Goal: Obtain resource: Obtain resource

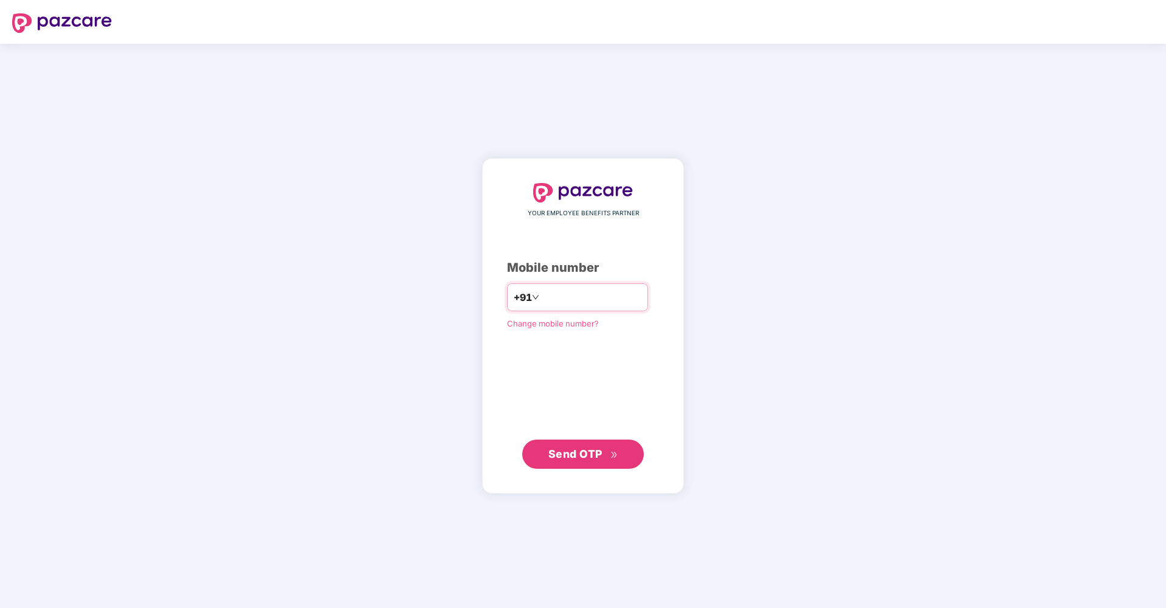
click at [558, 300] on input "number" at bounding box center [592, 297] width 100 height 19
type input "**********"
click at [602, 452] on span "Send OTP" at bounding box center [575, 454] width 54 height 13
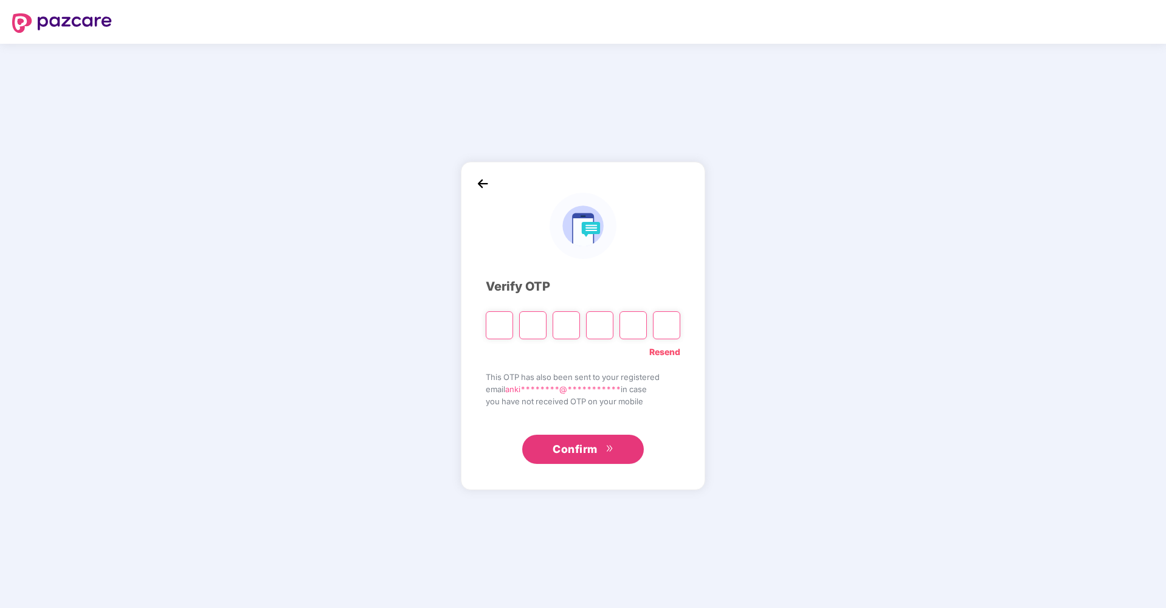
type input "*"
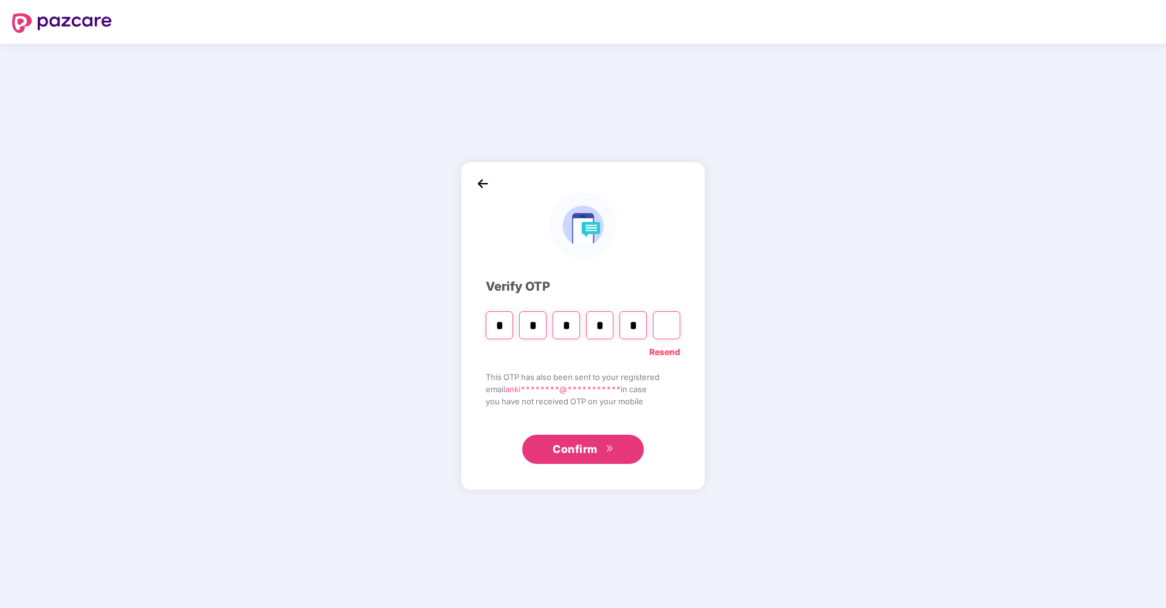
type input "*"
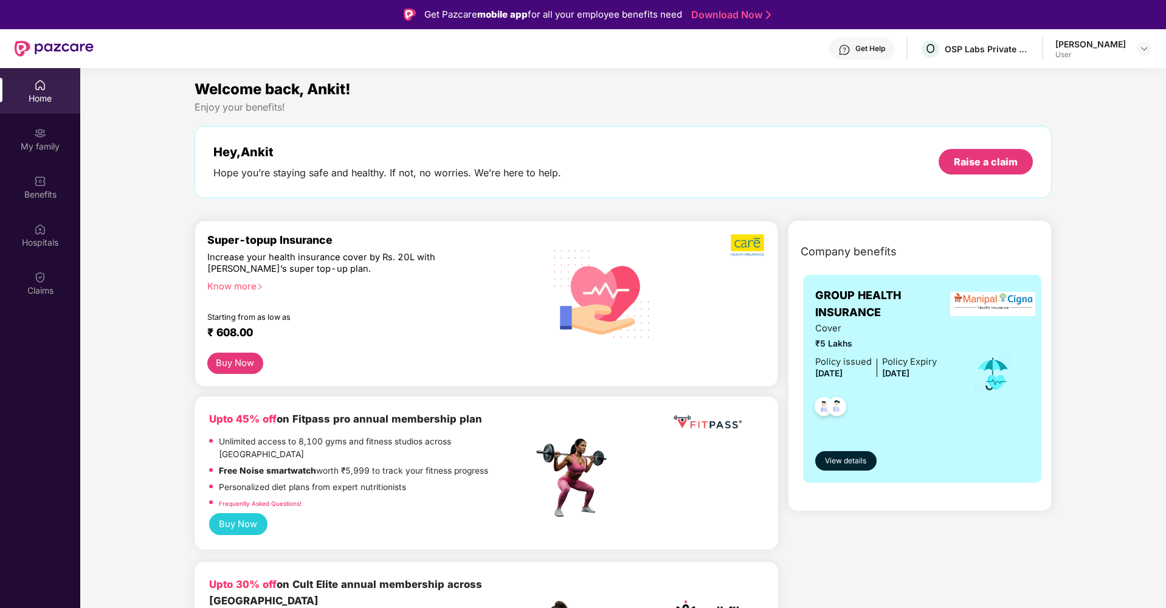
click at [974, 158] on div "Raise a claim" at bounding box center [986, 161] width 64 height 13
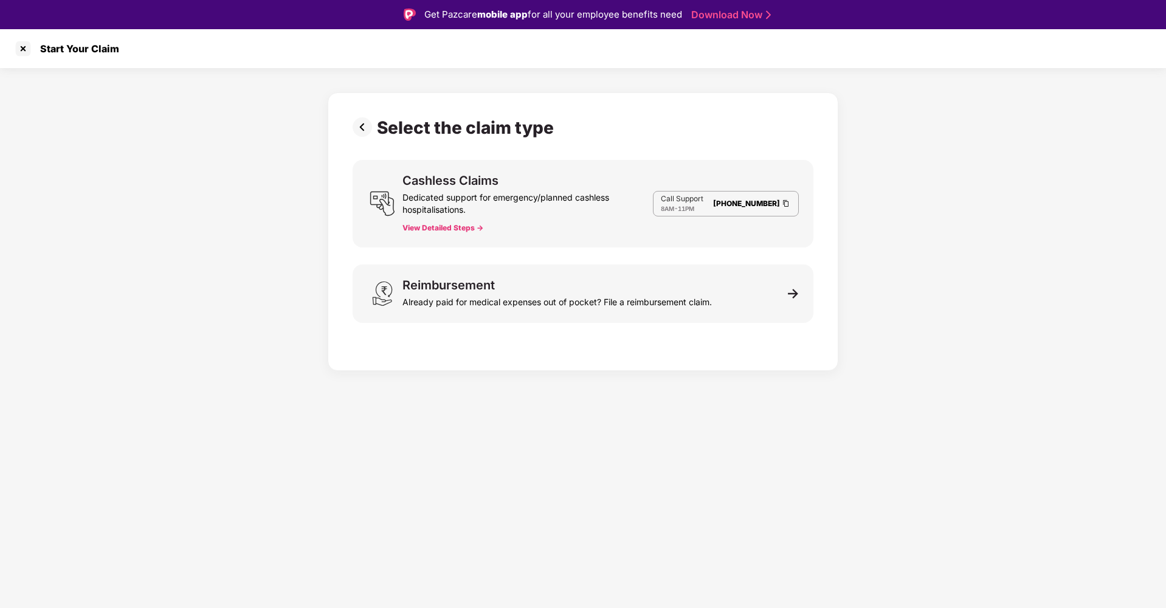
click at [536, 215] on div "Dedicated support for emergency/planned cashless hospitalisations." at bounding box center [528, 201] width 251 height 29
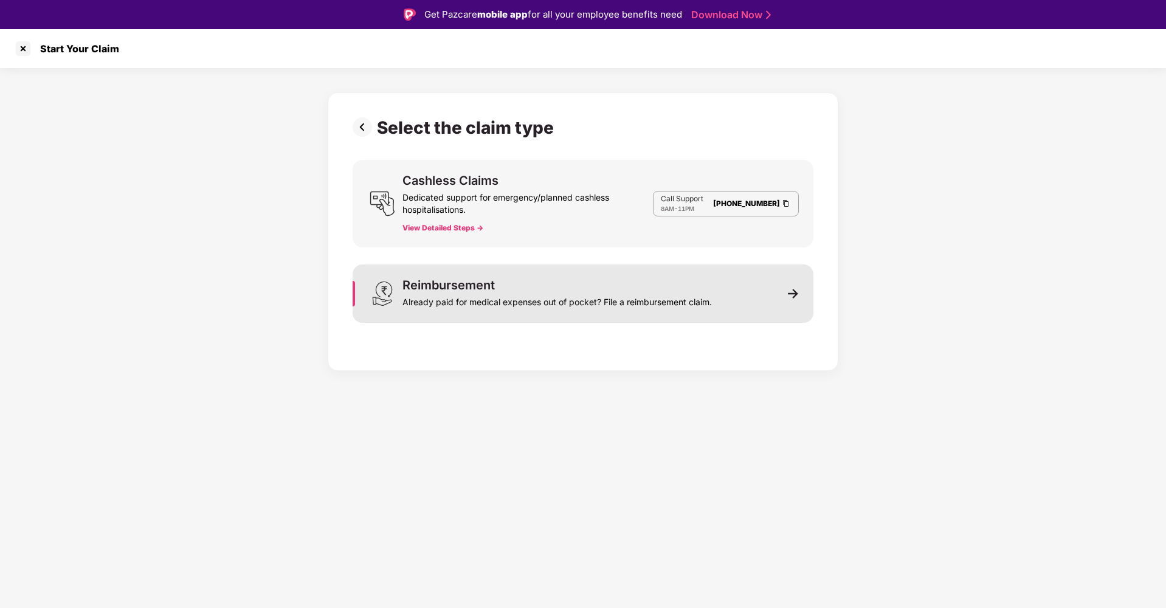
click at [512, 282] on div "Reimbursement Already paid for medical expenses out of pocket? File a reimburse…" at bounding box center [558, 293] width 310 height 29
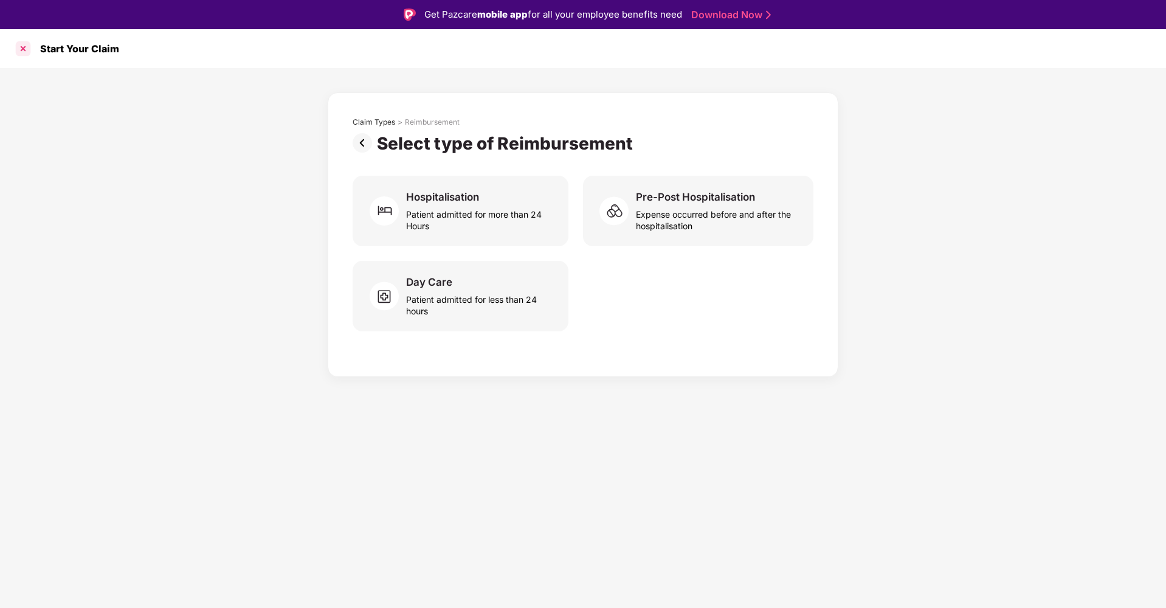
click at [24, 47] on div at bounding box center [22, 48] width 19 height 19
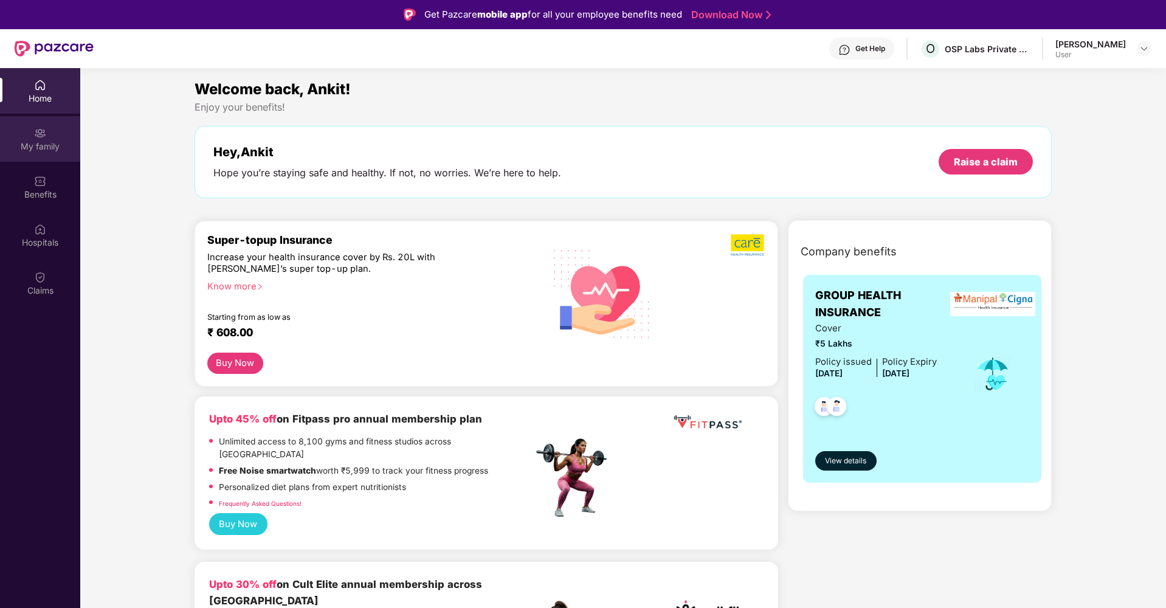
click at [47, 142] on div "My family" at bounding box center [40, 146] width 80 height 12
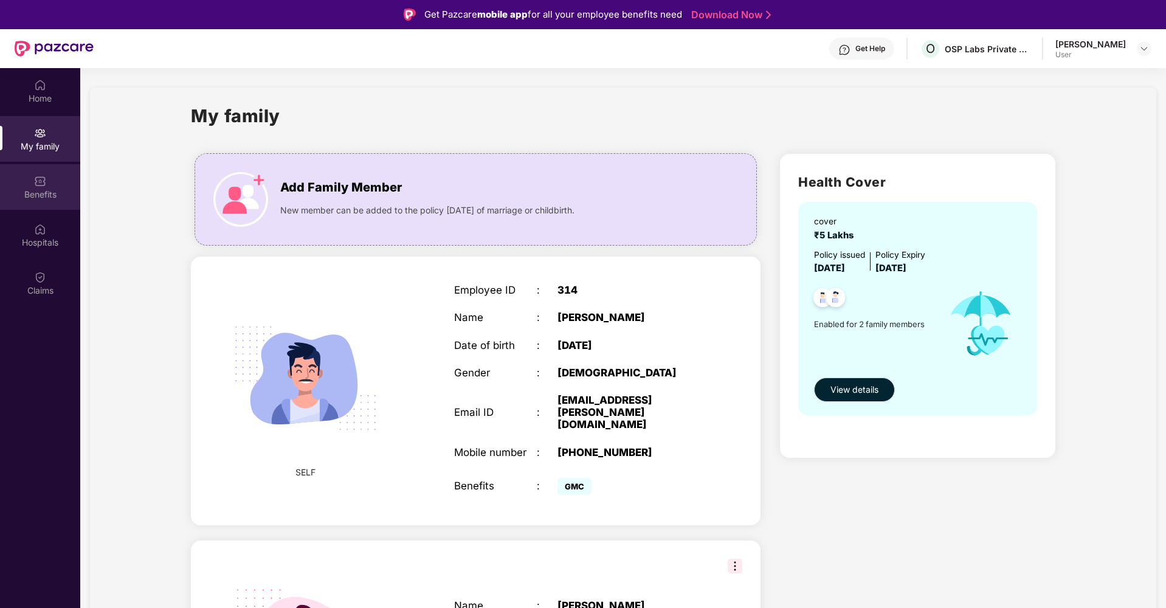
click at [44, 186] on img at bounding box center [40, 181] width 12 height 12
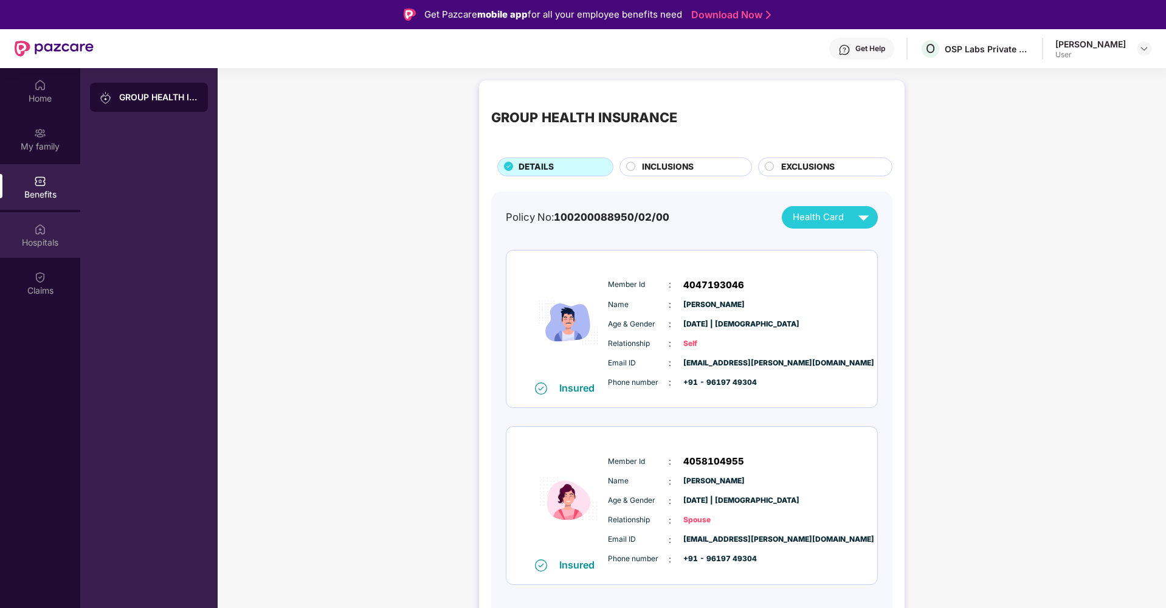
click at [38, 228] on img at bounding box center [40, 229] width 12 height 12
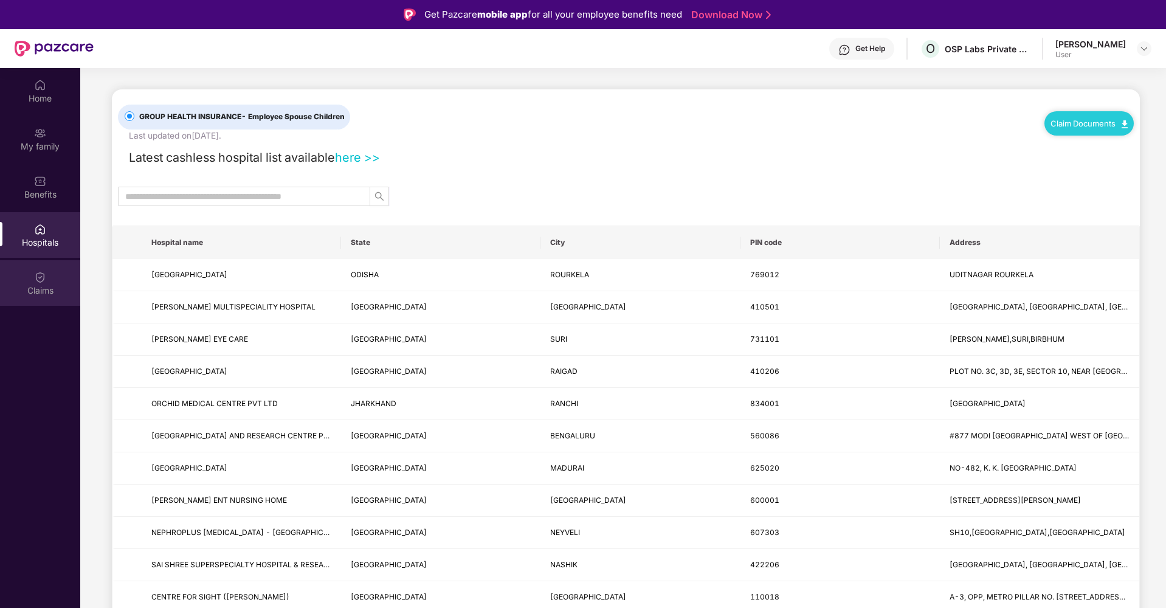
click at [42, 283] on img at bounding box center [40, 277] width 12 height 12
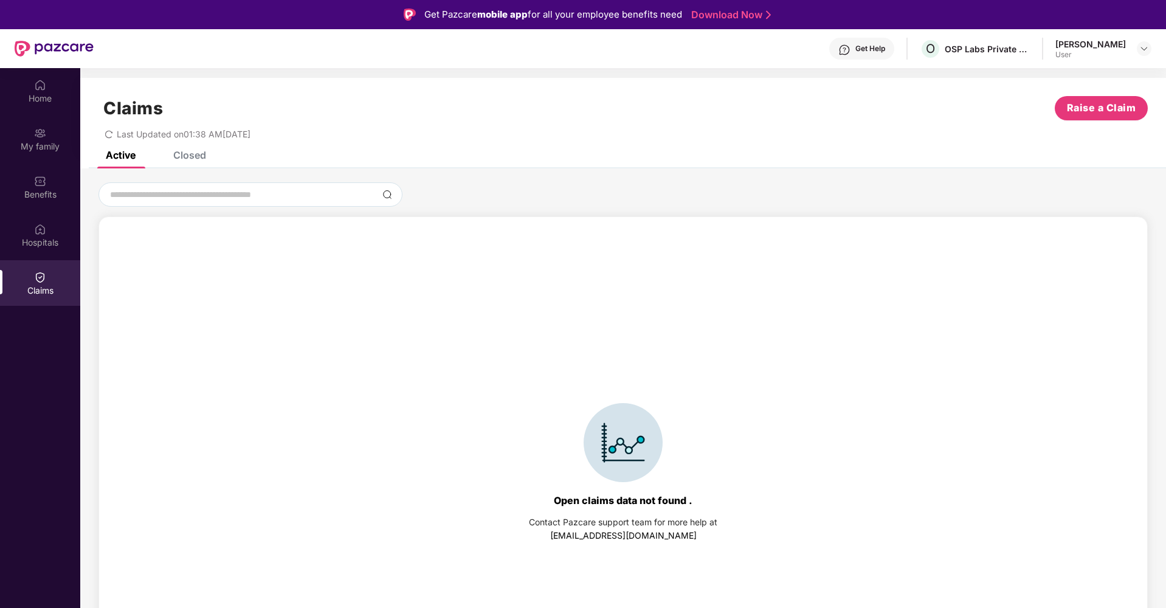
click at [183, 154] on div "Closed" at bounding box center [189, 155] width 33 height 12
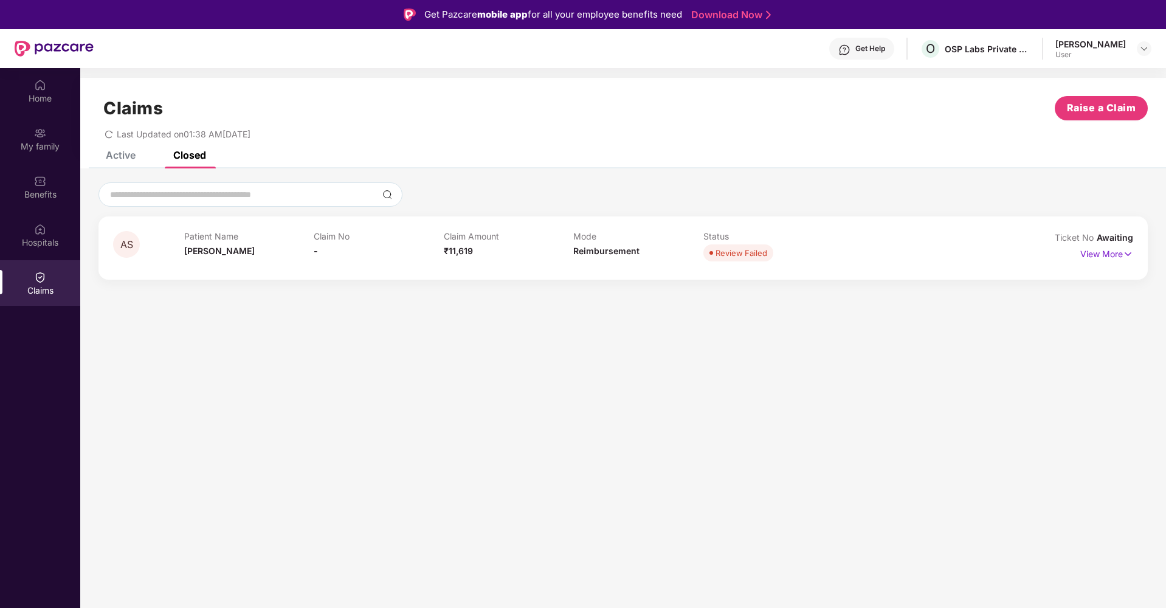
click at [753, 260] on span "Review Failed" at bounding box center [739, 252] width 70 height 17
click at [1113, 252] on p "View More" at bounding box center [1107, 252] width 53 height 16
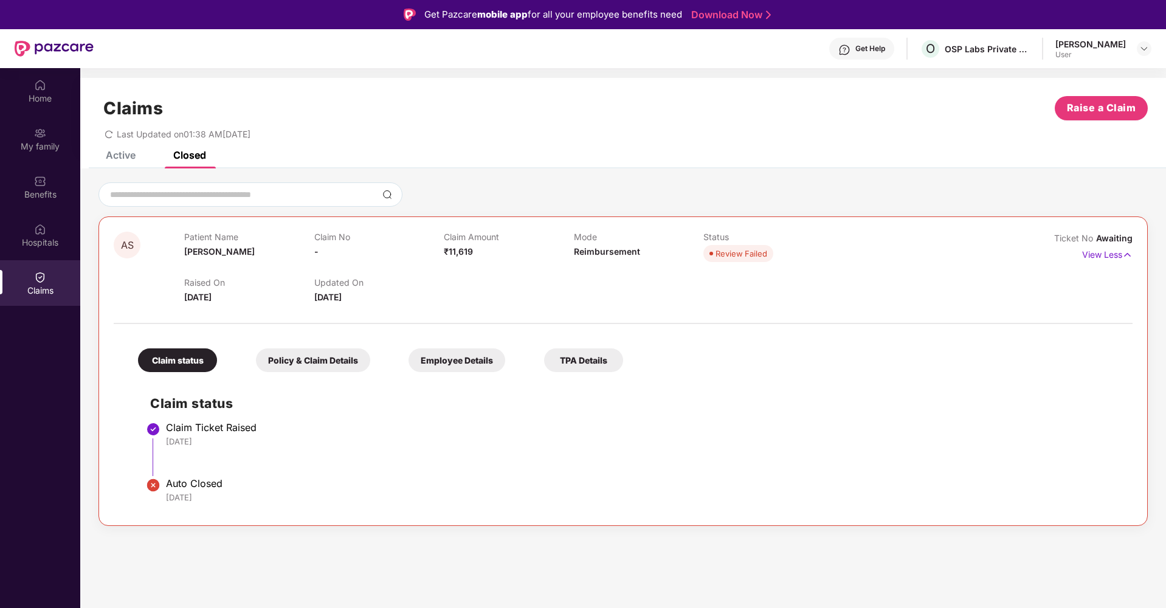
scroll to position [65, 0]
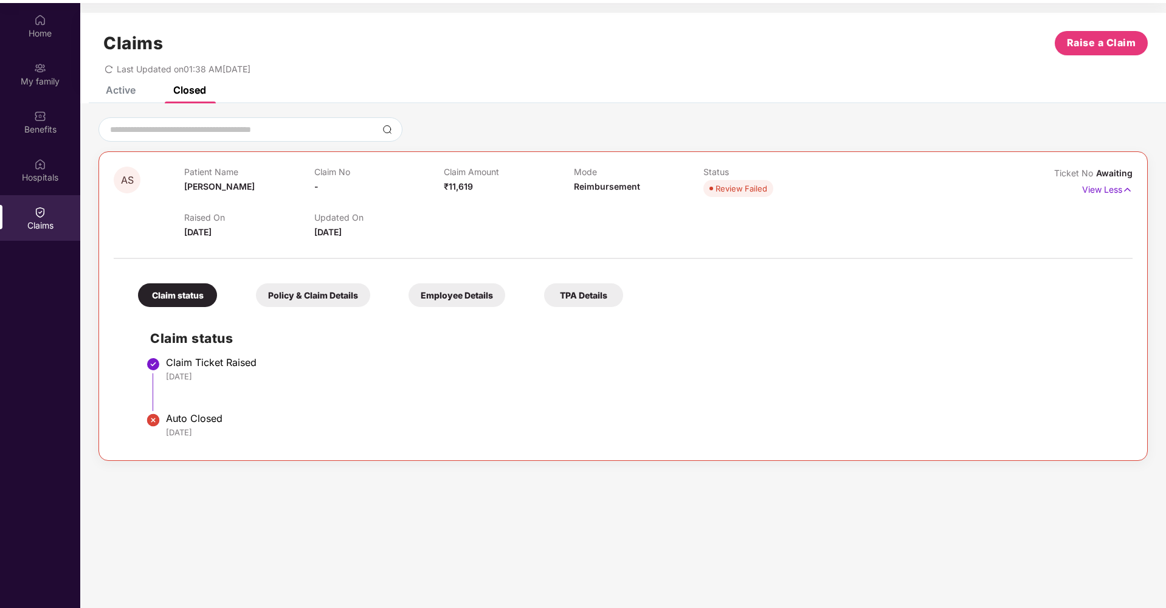
click at [188, 233] on span "[DATE]" at bounding box center [197, 232] width 27 height 10
click at [318, 235] on span "[DATE]" at bounding box center [327, 232] width 27 height 10
click at [340, 231] on span "[DATE]" at bounding box center [327, 232] width 27 height 10
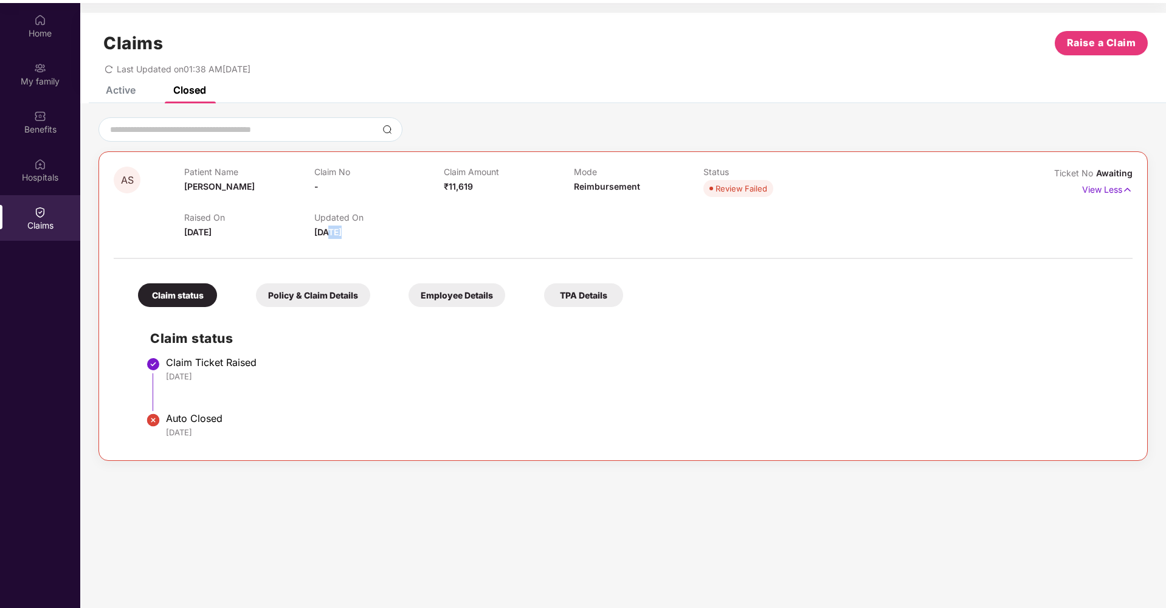
click at [340, 231] on span "[DATE]" at bounding box center [327, 232] width 27 height 10
click at [342, 232] on span "[DATE]" at bounding box center [327, 232] width 27 height 10
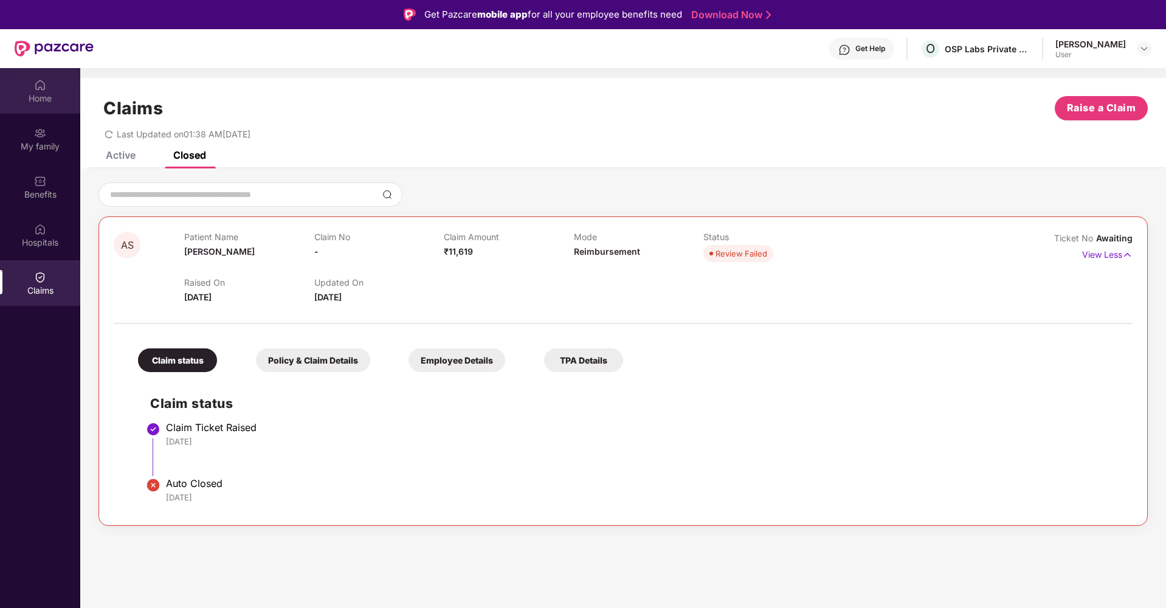
click at [41, 85] on img at bounding box center [40, 85] width 12 height 12
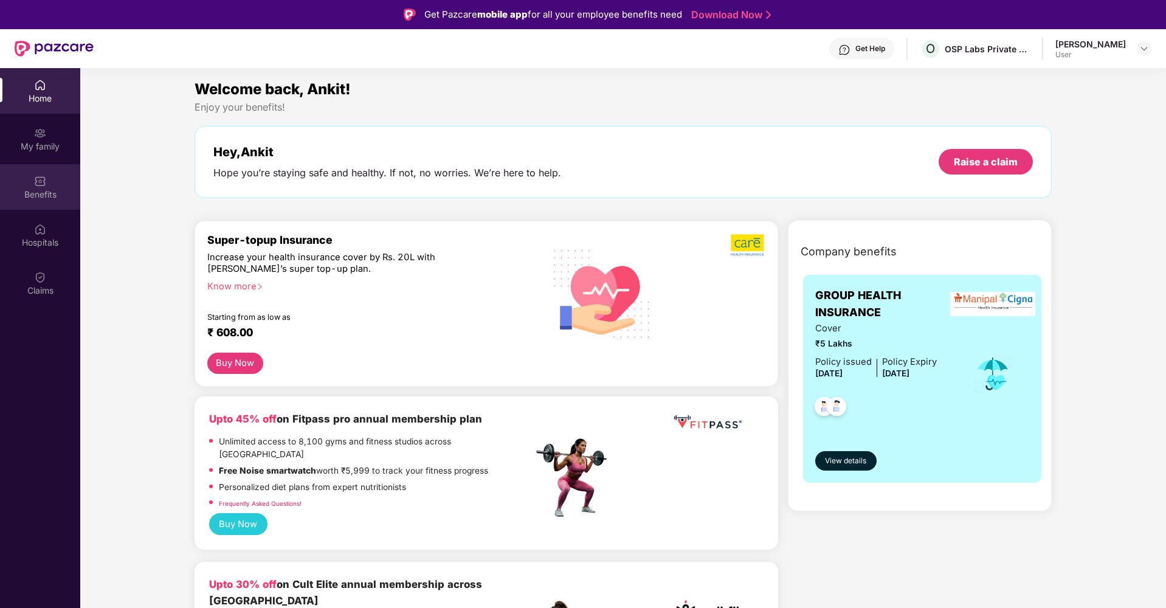
click at [32, 189] on div "Benefits" at bounding box center [40, 195] width 80 height 12
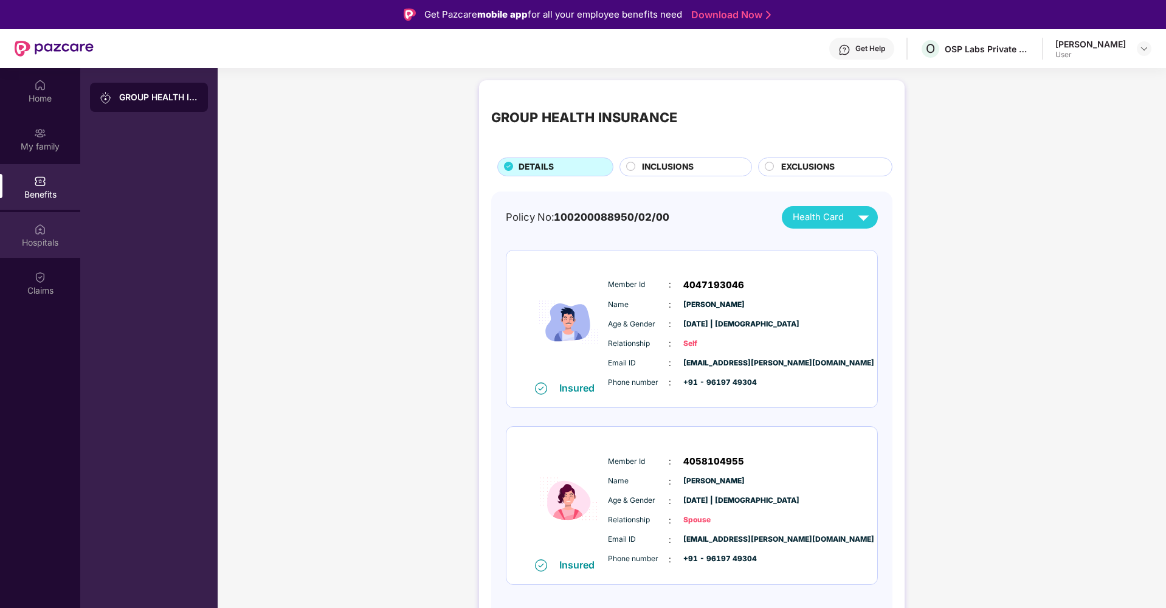
click at [38, 245] on div "Hospitals" at bounding box center [40, 243] width 80 height 12
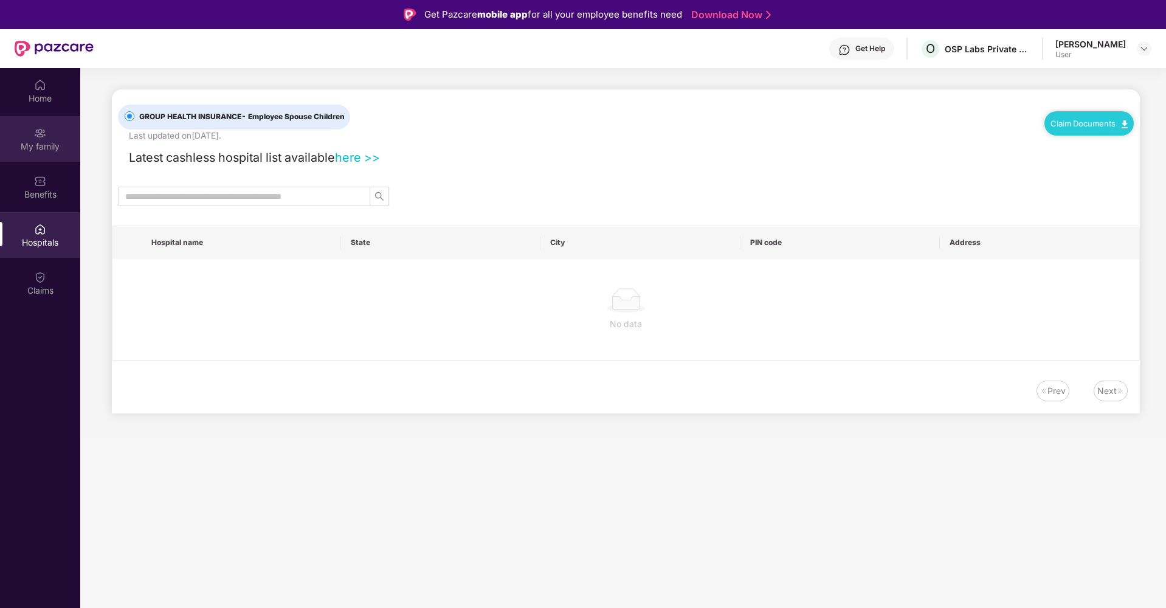
click at [43, 142] on div "My family" at bounding box center [40, 146] width 80 height 12
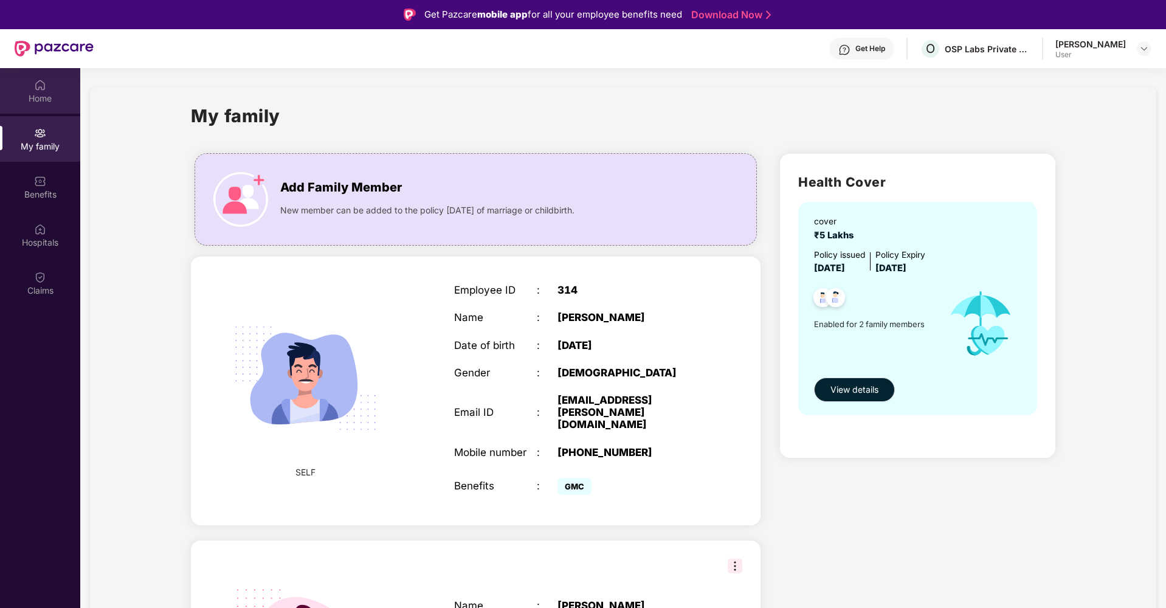
click at [41, 92] on div "Home" at bounding box center [40, 98] width 80 height 12
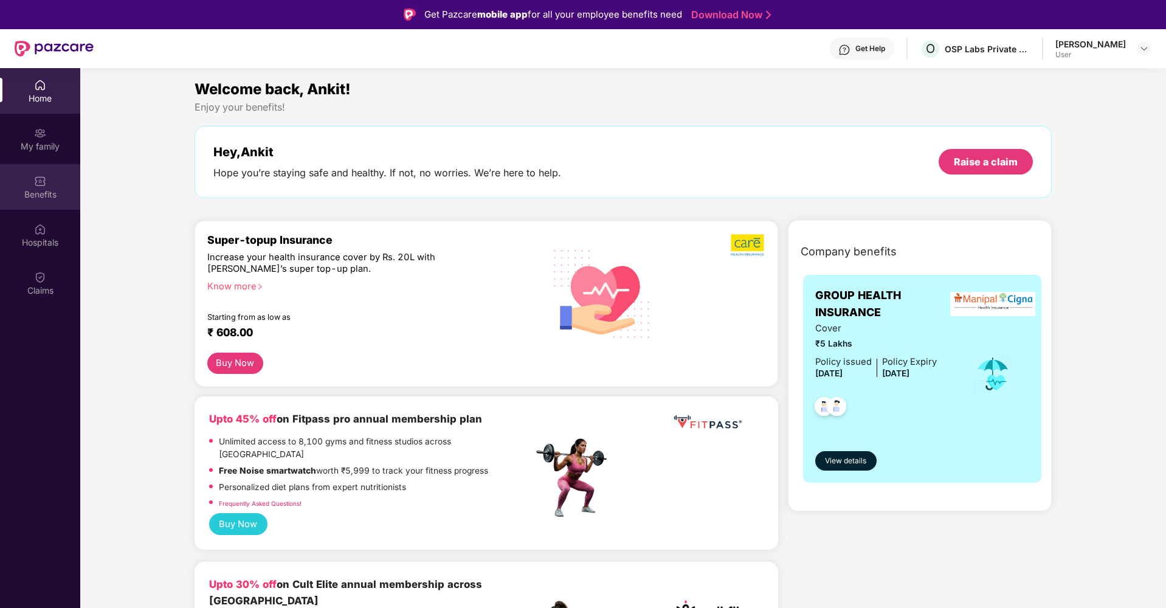
click at [34, 185] on img at bounding box center [40, 181] width 12 height 12
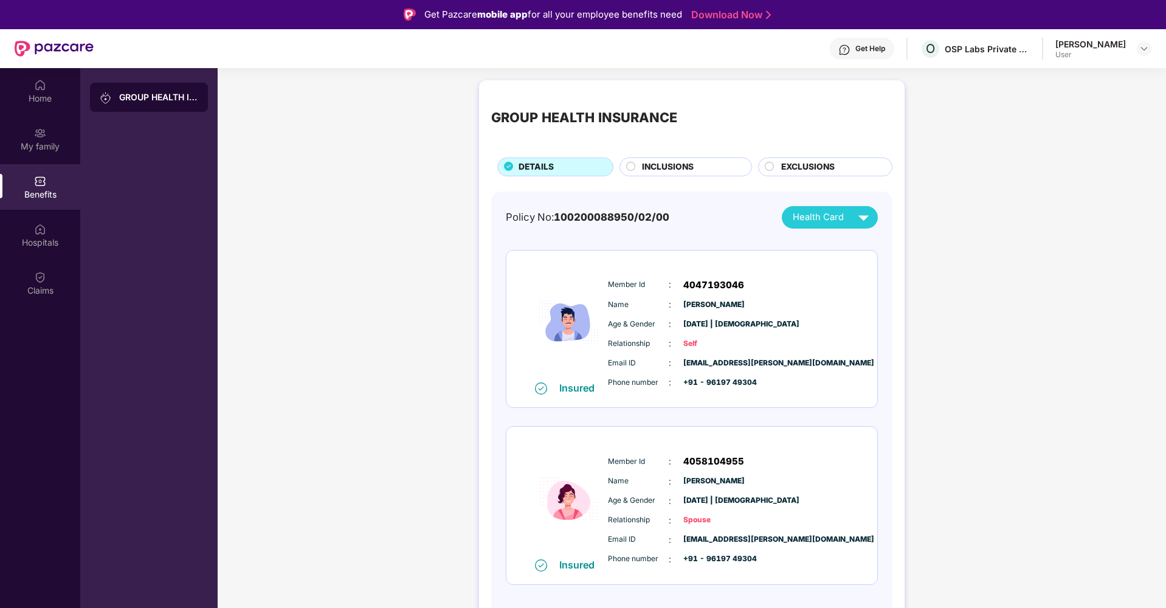
click at [684, 167] on span "INCLUSIONS" at bounding box center [668, 167] width 52 height 13
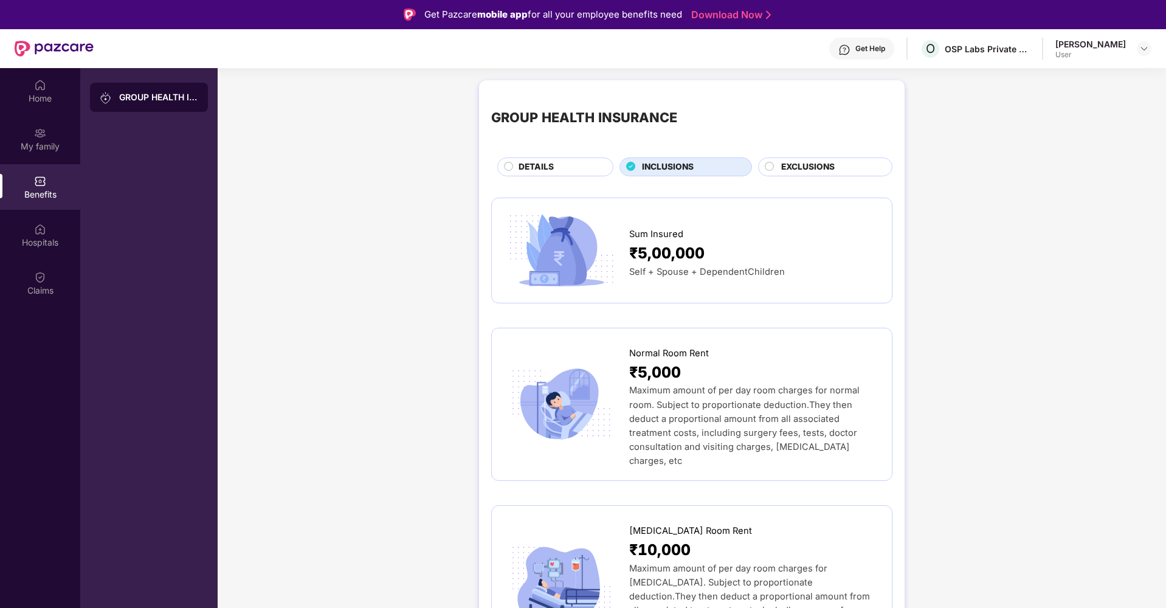
click at [521, 170] on span "DETAILS" at bounding box center [536, 167] width 35 height 13
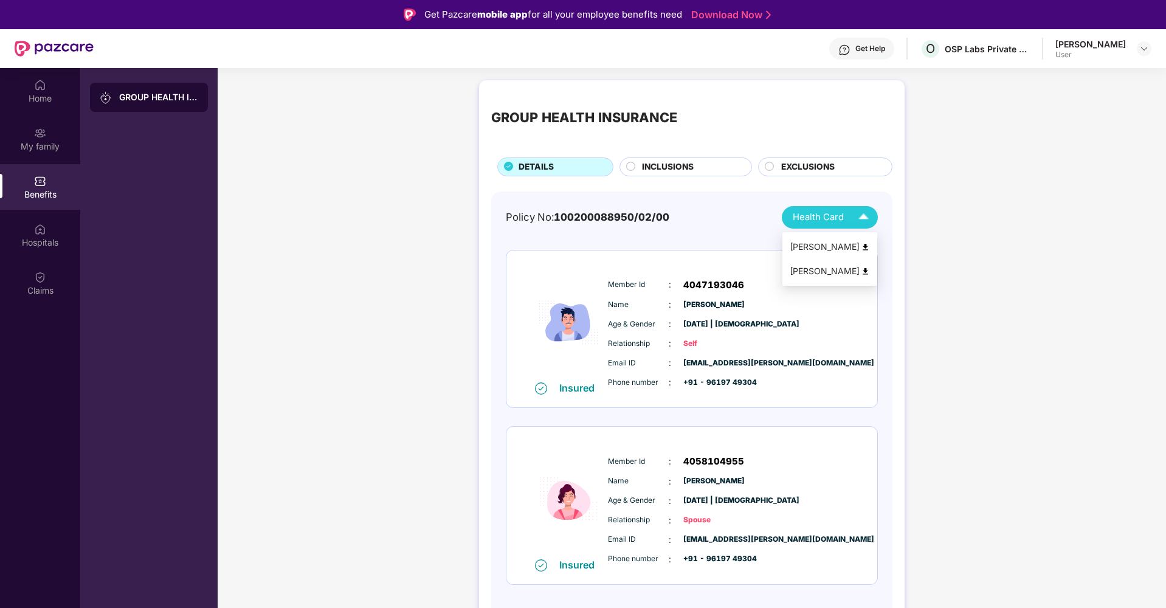
click at [815, 246] on div "[PERSON_NAME]" at bounding box center [830, 246] width 80 height 13
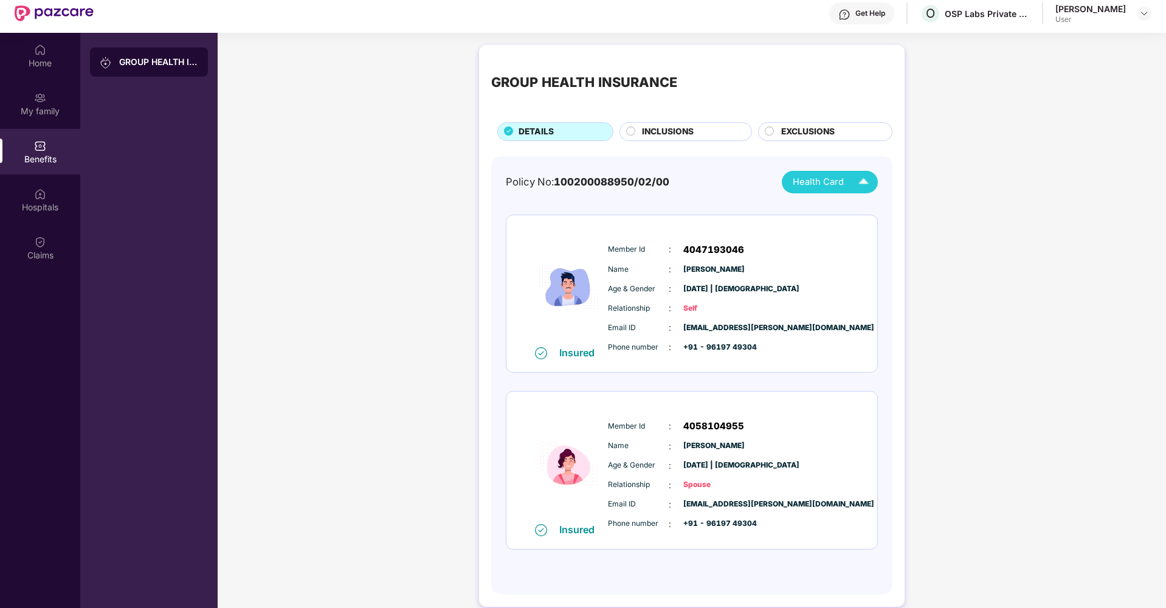
scroll to position [33, 0]
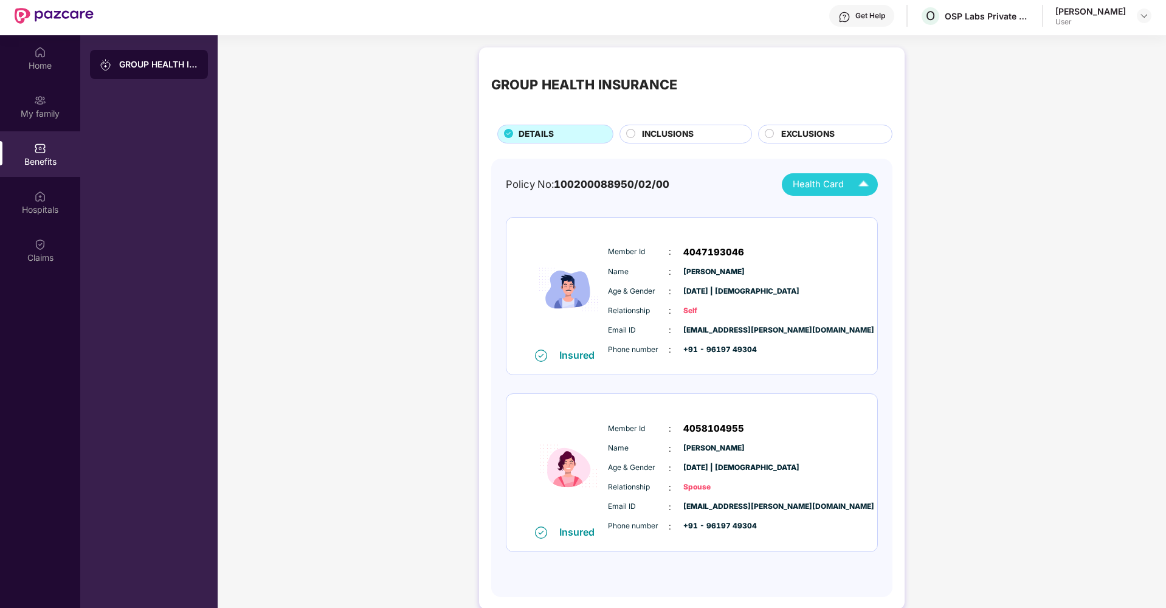
click at [125, 70] on div "GROUP HEALTH INSURANCE" at bounding box center [158, 64] width 79 height 12
click at [1148, 15] on img at bounding box center [1145, 16] width 10 height 10
click at [42, 64] on div "Home" at bounding box center [40, 66] width 80 height 12
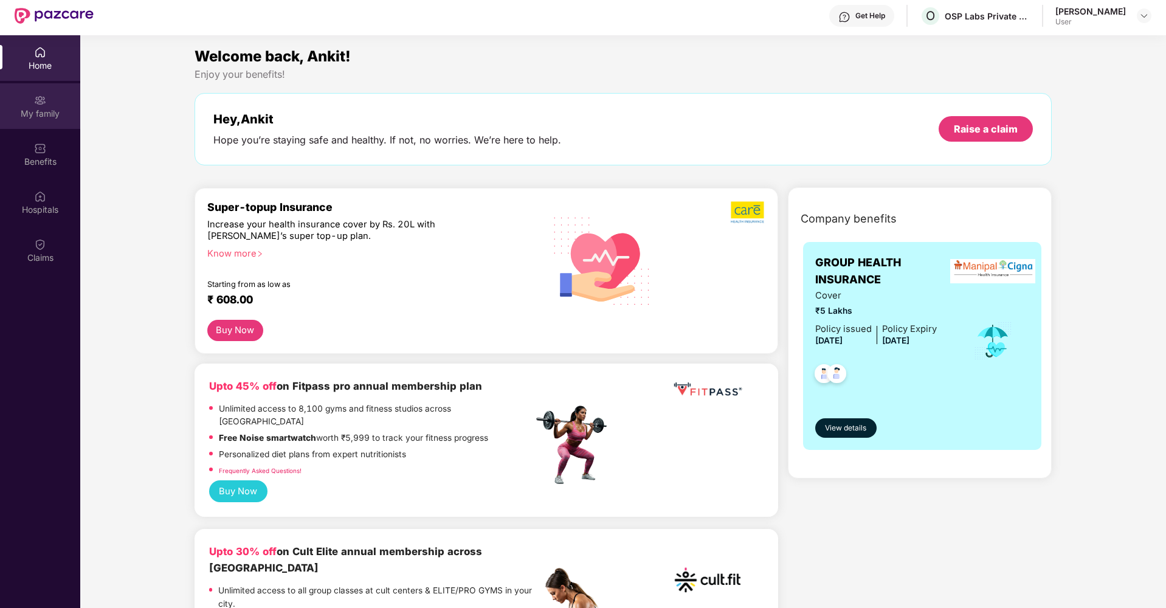
click at [50, 97] on div "My family" at bounding box center [40, 106] width 80 height 46
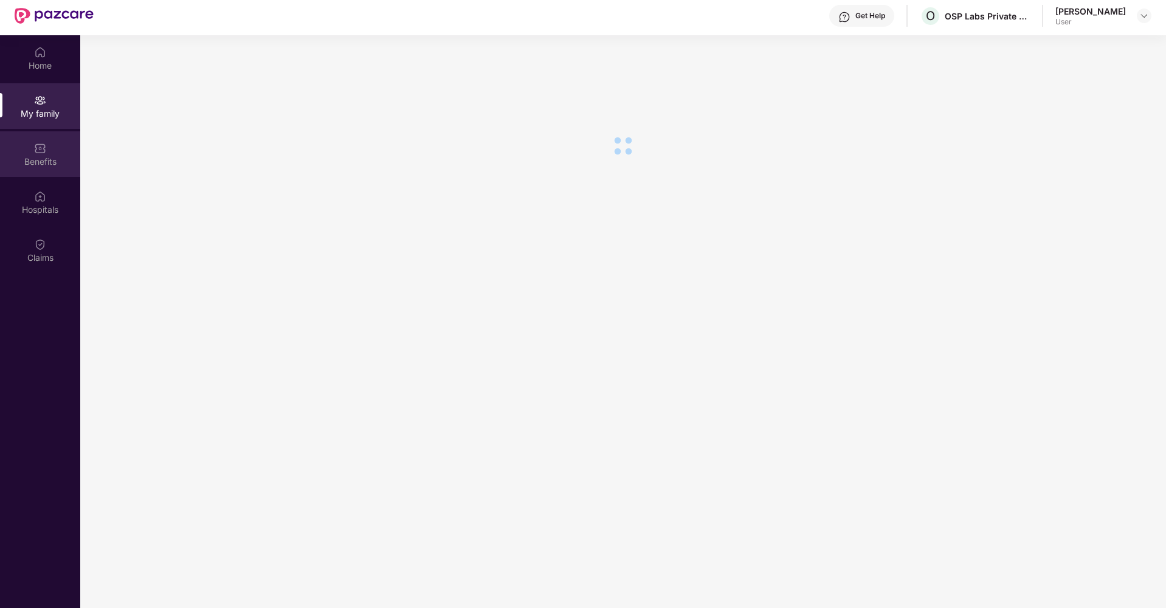
click at [48, 162] on div "Benefits" at bounding box center [40, 162] width 80 height 12
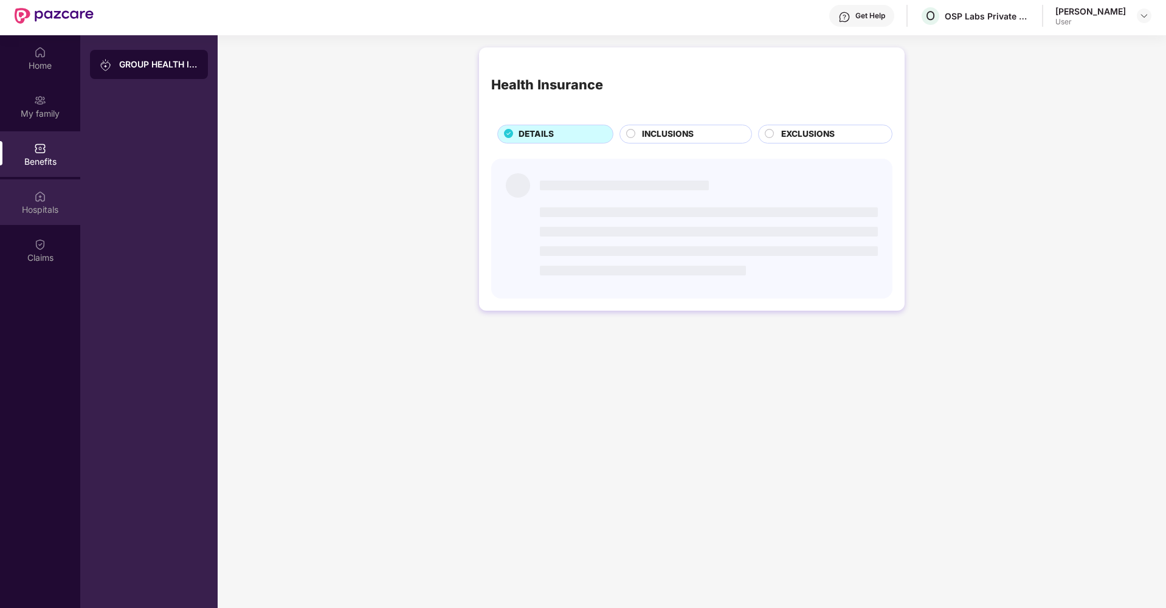
click at [38, 210] on div "Hospitals" at bounding box center [40, 210] width 80 height 12
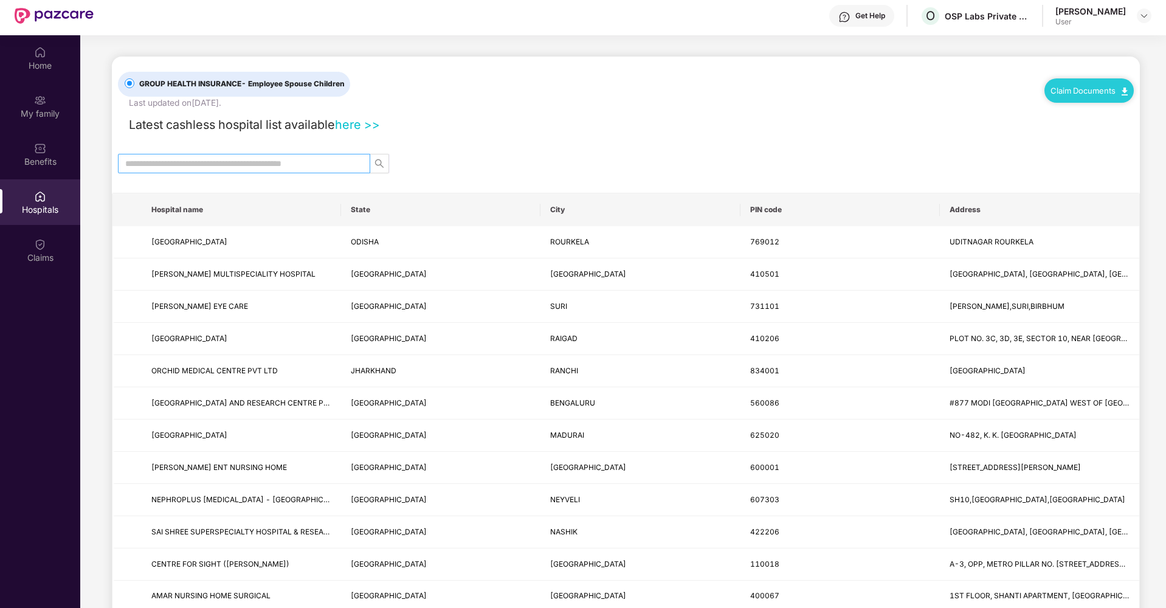
click at [175, 160] on input "text" at bounding box center [239, 163] width 228 height 13
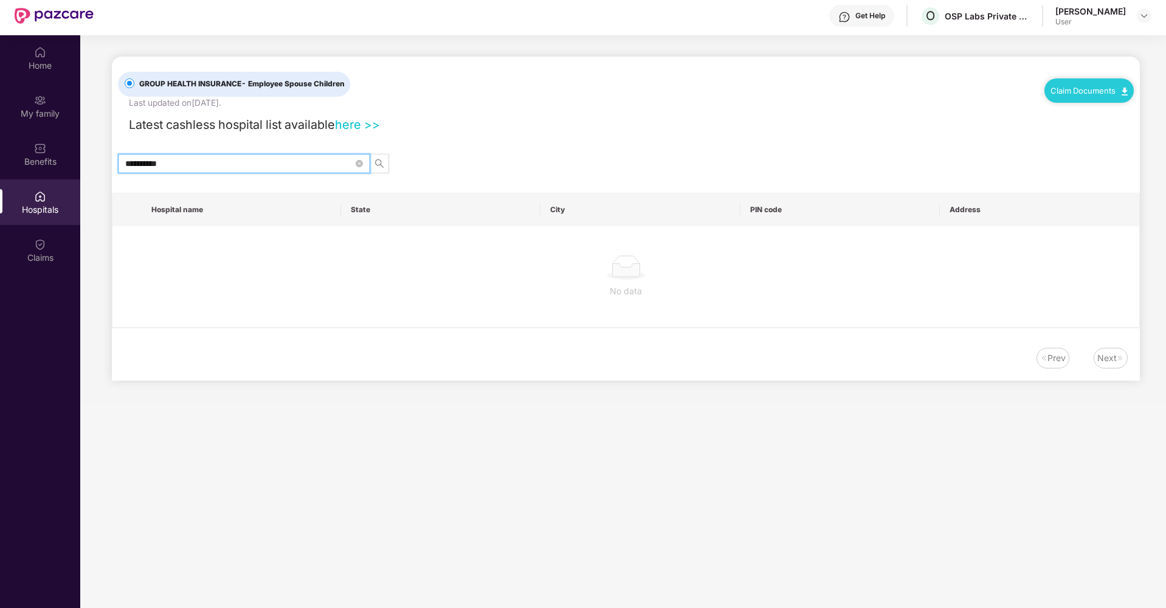
type input "**********"
click at [1079, 102] on div "Claim Documents" at bounding box center [1089, 90] width 89 height 24
click at [1084, 94] on link "Claim Documents" at bounding box center [1089, 91] width 77 height 10
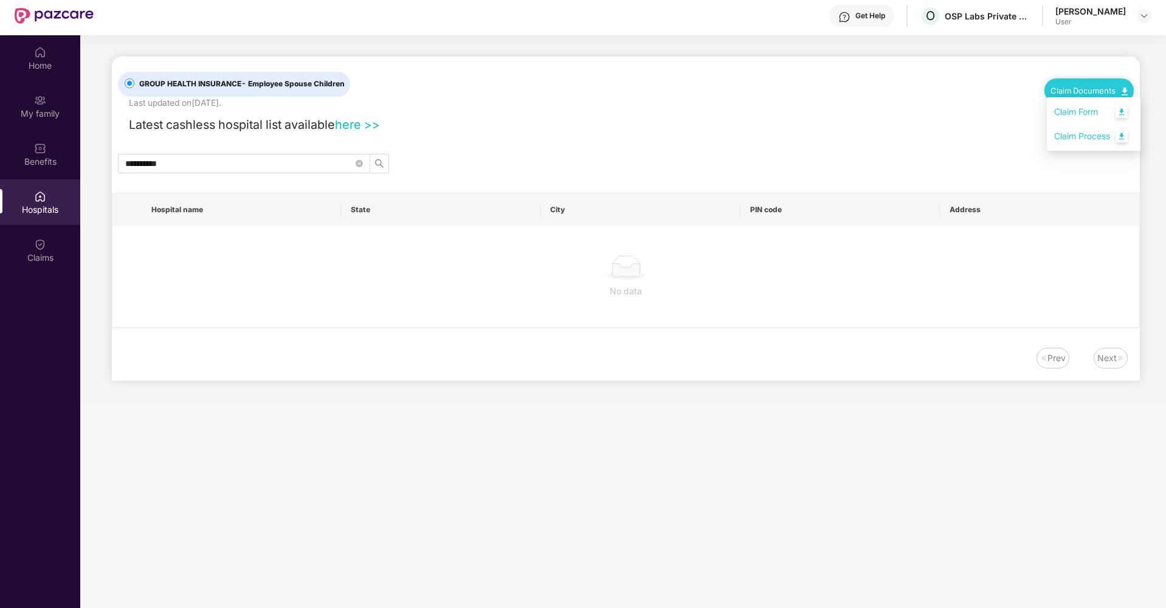
click at [1083, 114] on link "Claim Form" at bounding box center [1093, 112] width 79 height 26
